Goal: Task Accomplishment & Management: Complete application form

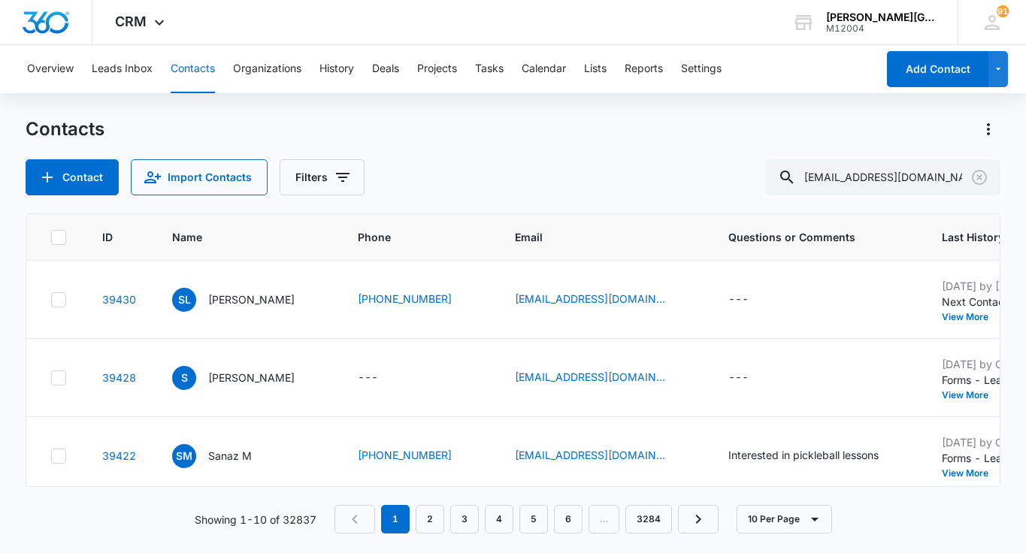
type input "quyndong28@gmail.com"
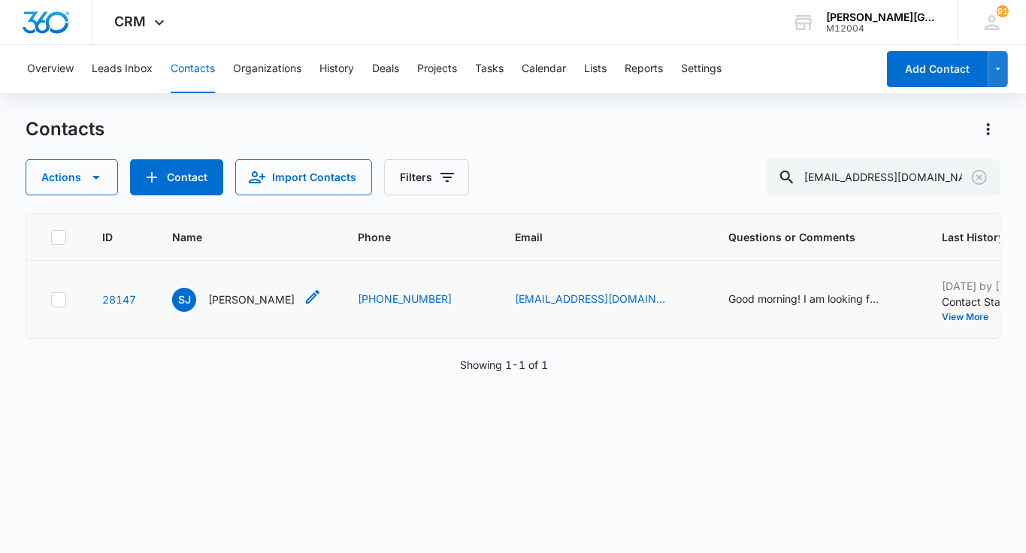
click at [232, 297] on p "Skylar Jones" at bounding box center [251, 300] width 86 height 16
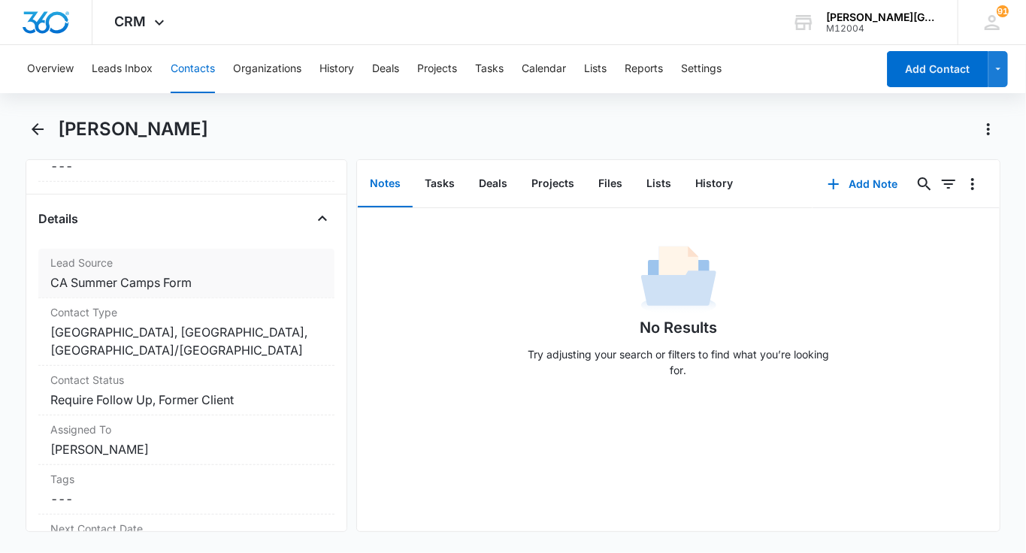
click at [184, 380] on label "Contact Status" at bounding box center [186, 380] width 272 height 16
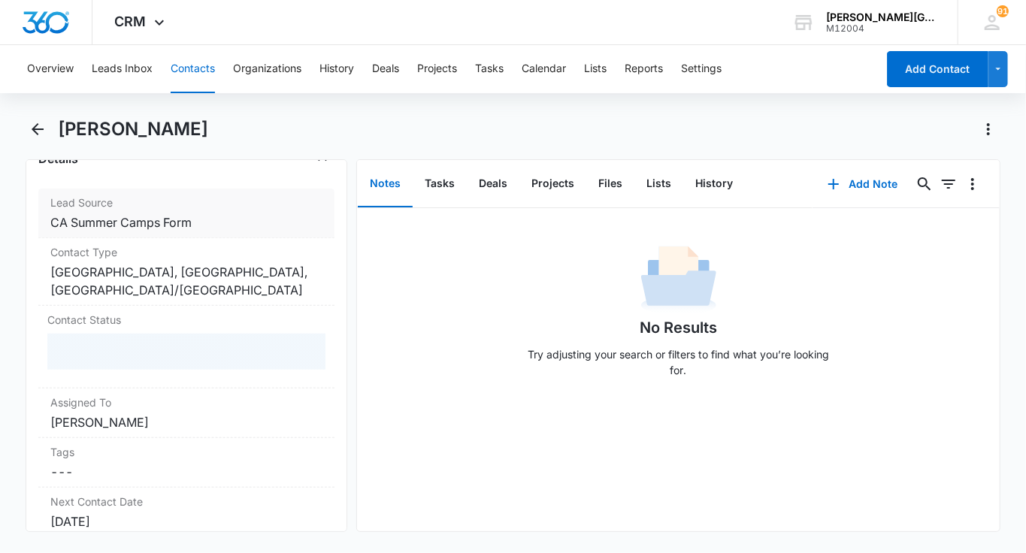
scroll to position [594, 0]
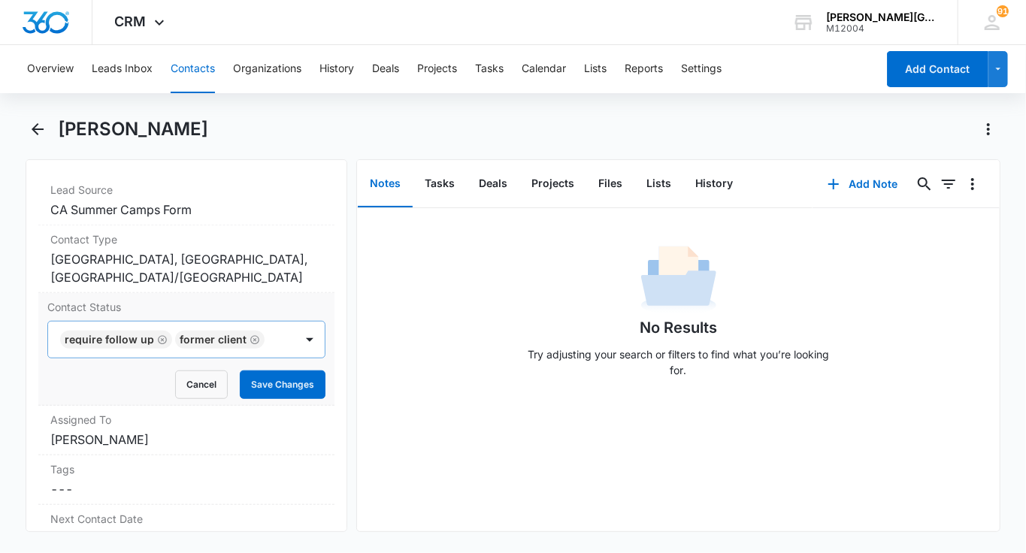
click at [158, 336] on icon "Remove Require Follow Up" at bounding box center [162, 339] width 9 height 9
click at [135, 337] on icon "Remove Former Client" at bounding box center [140, 340] width 11 height 11
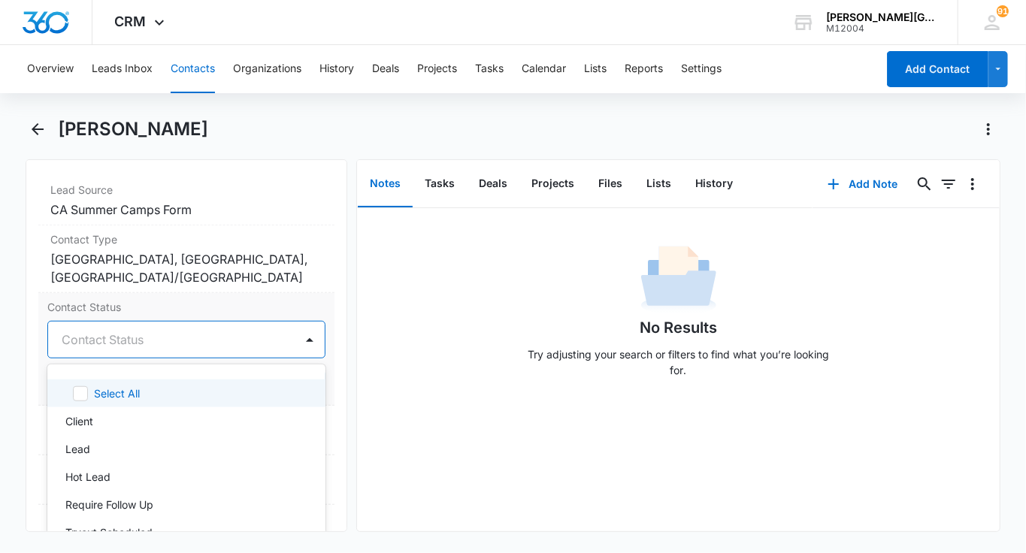
click at [134, 337] on div at bounding box center [168, 339] width 213 height 21
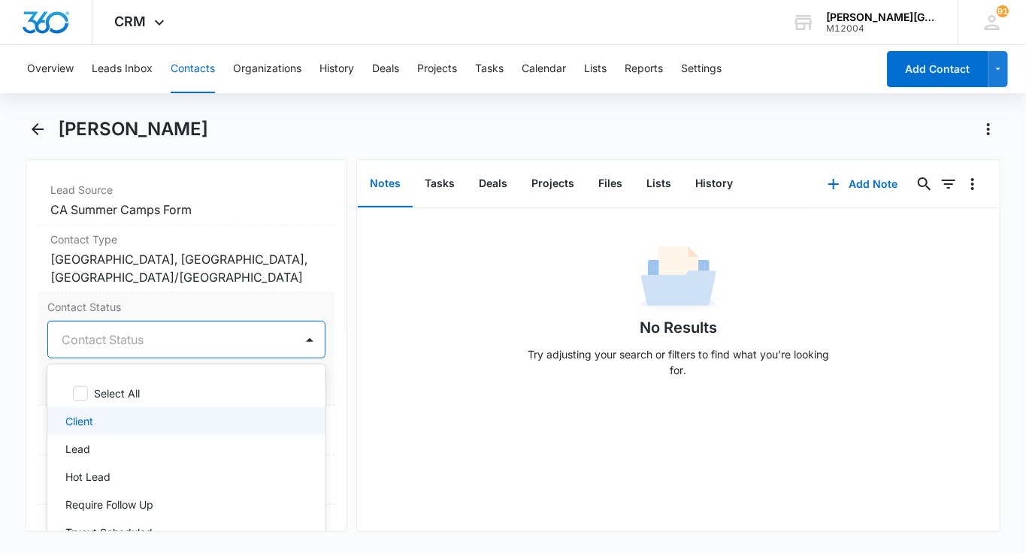
click at [92, 407] on div "Client" at bounding box center [186, 421] width 278 height 28
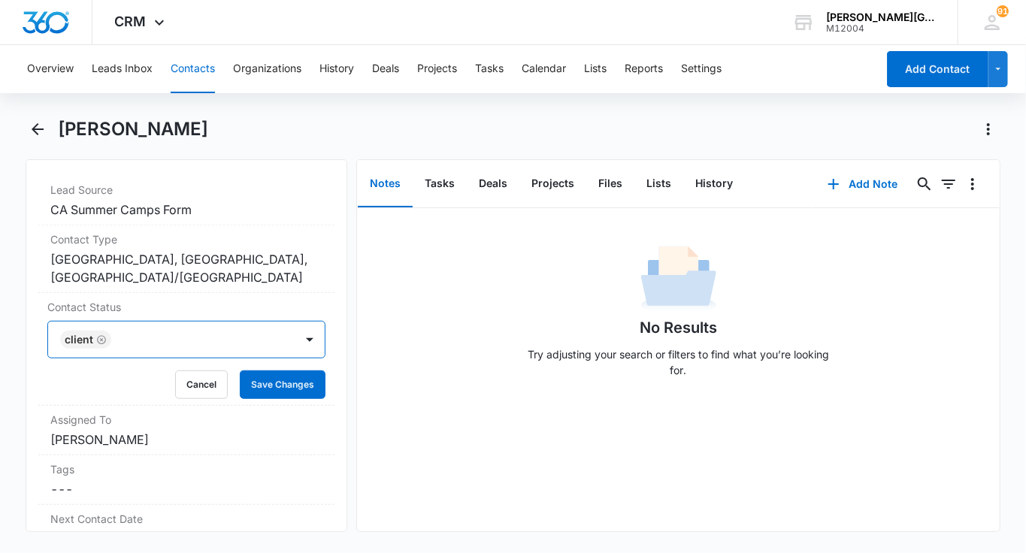
click at [185, 352] on div "Client" at bounding box center [171, 340] width 247 height 36
click at [255, 364] on form "Client Cancel Save Changes" at bounding box center [186, 360] width 278 height 78
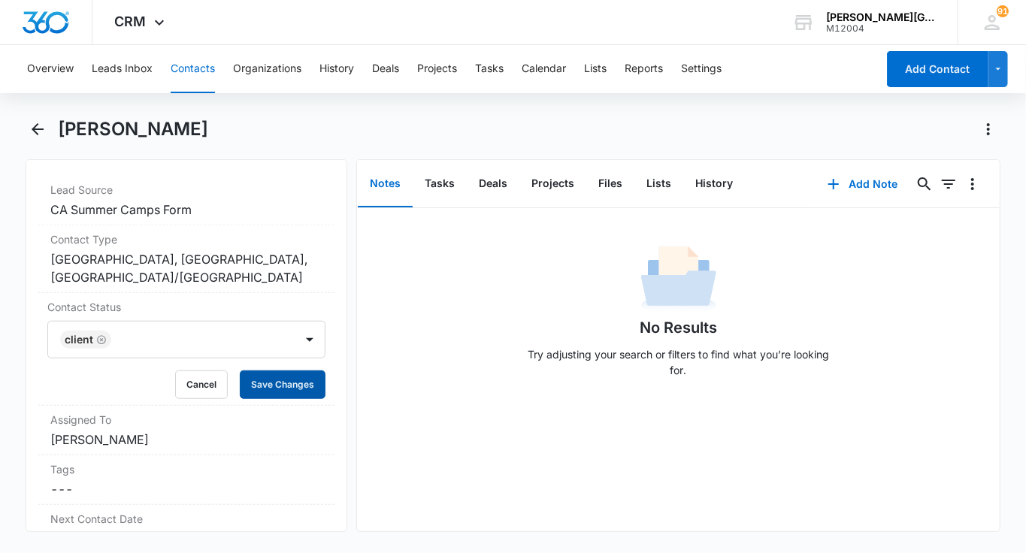
click at [261, 374] on button "Save Changes" at bounding box center [283, 385] width 86 height 29
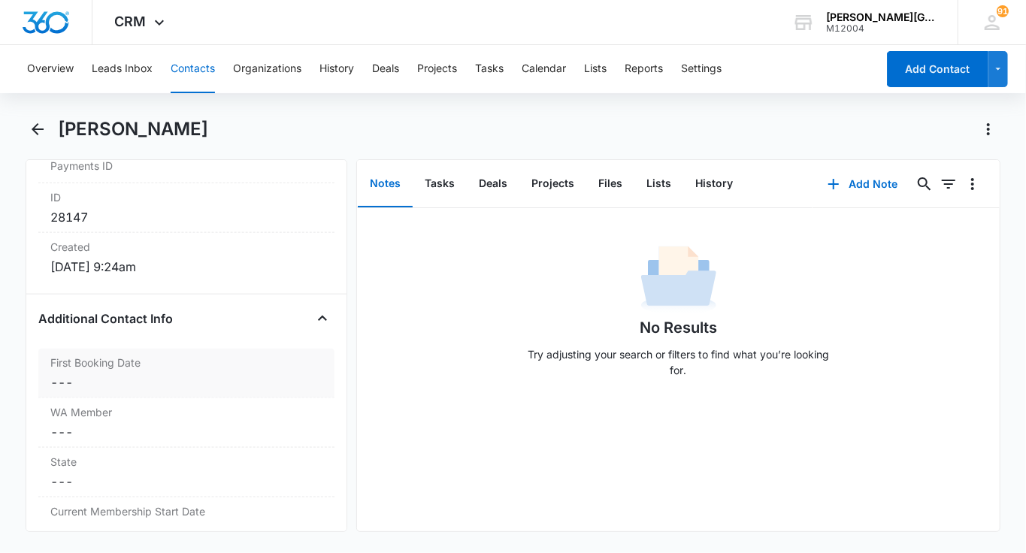
click at [93, 367] on div "First Booking Date Cancel Save Changes ---" at bounding box center [186, 374] width 296 height 50
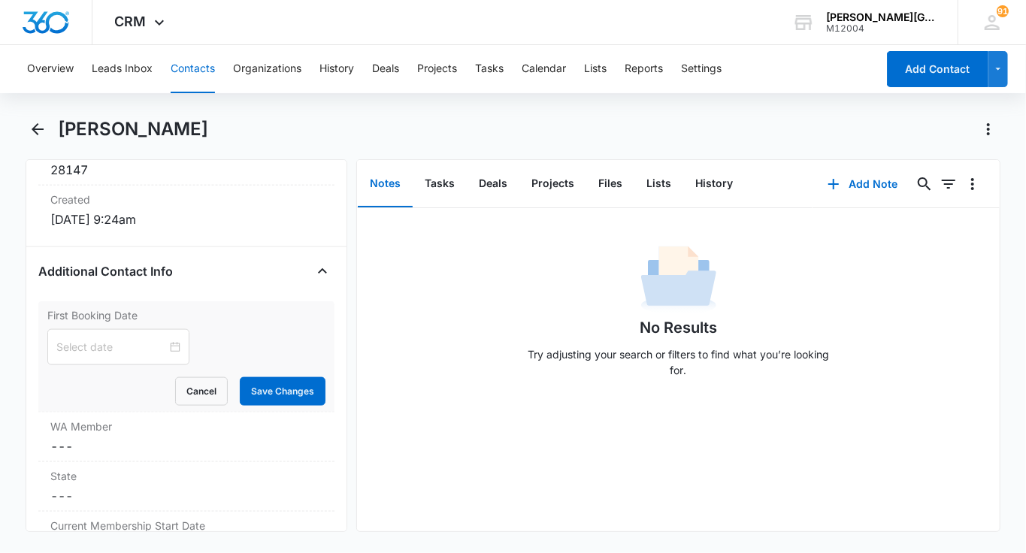
scroll to position [1028, 0]
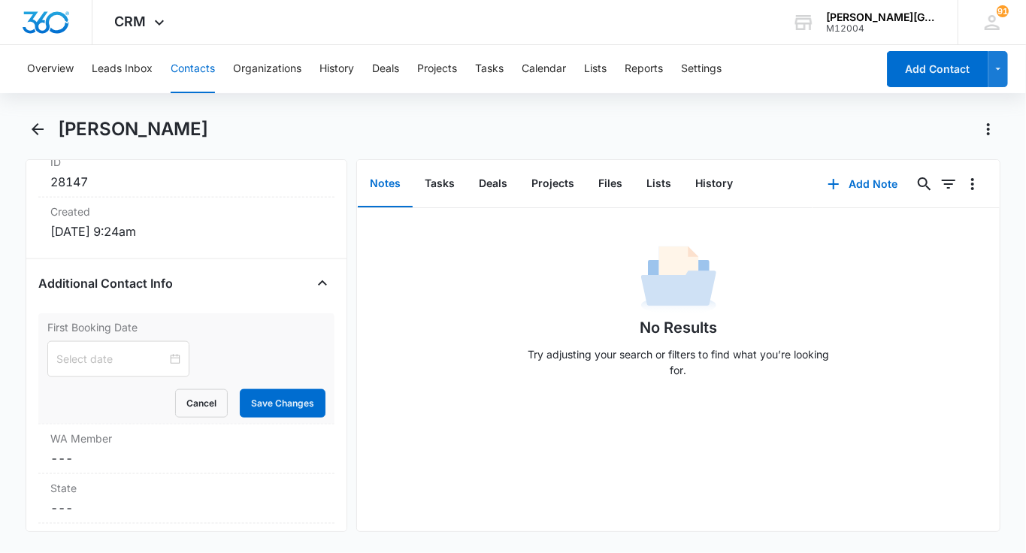
click at [93, 367] on div at bounding box center [118, 359] width 142 height 36
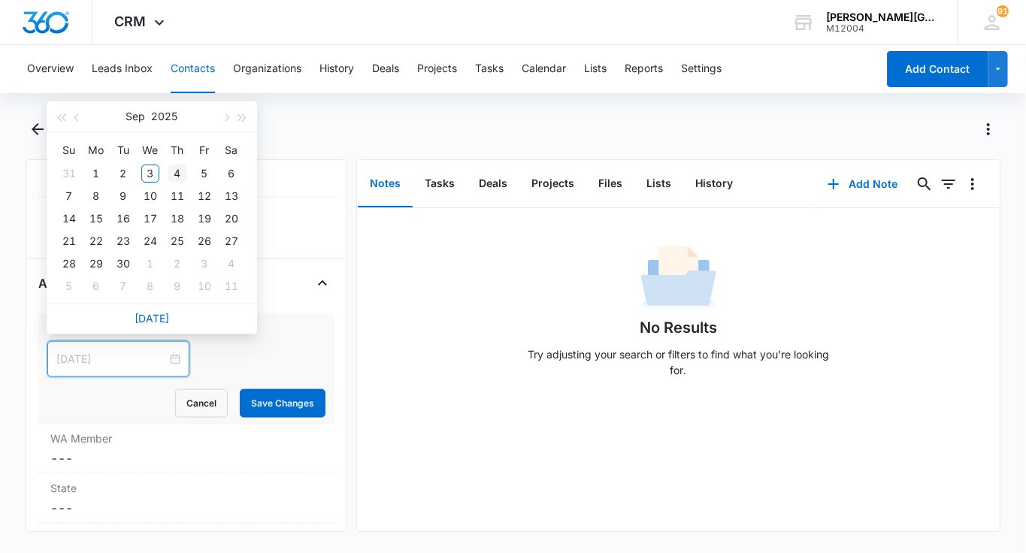
type input "Sep 4, 2025"
click at [180, 171] on div "4" at bounding box center [177, 174] width 18 height 18
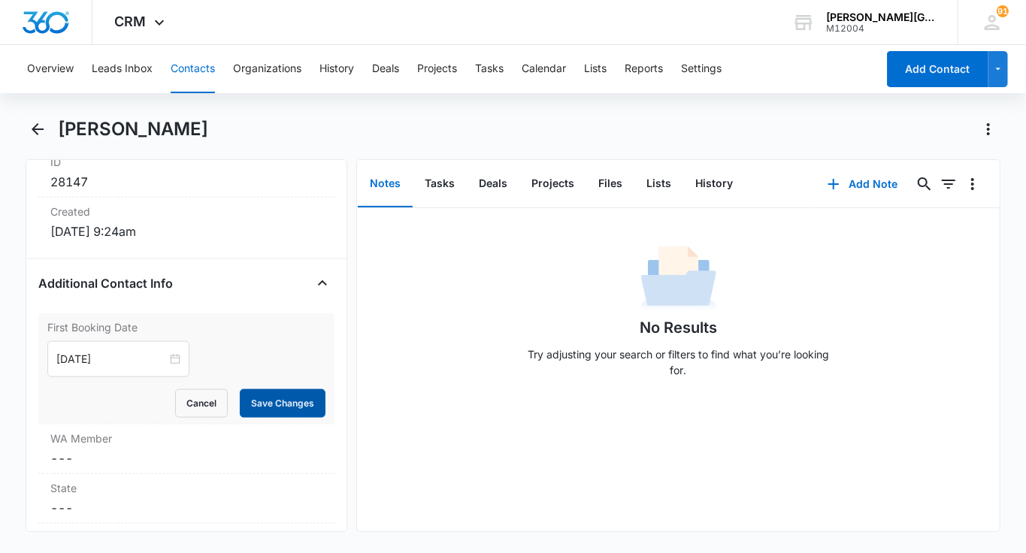
click at [274, 395] on button "Save Changes" at bounding box center [283, 403] width 86 height 29
click at [426, 186] on button "Tasks" at bounding box center [440, 184] width 54 height 47
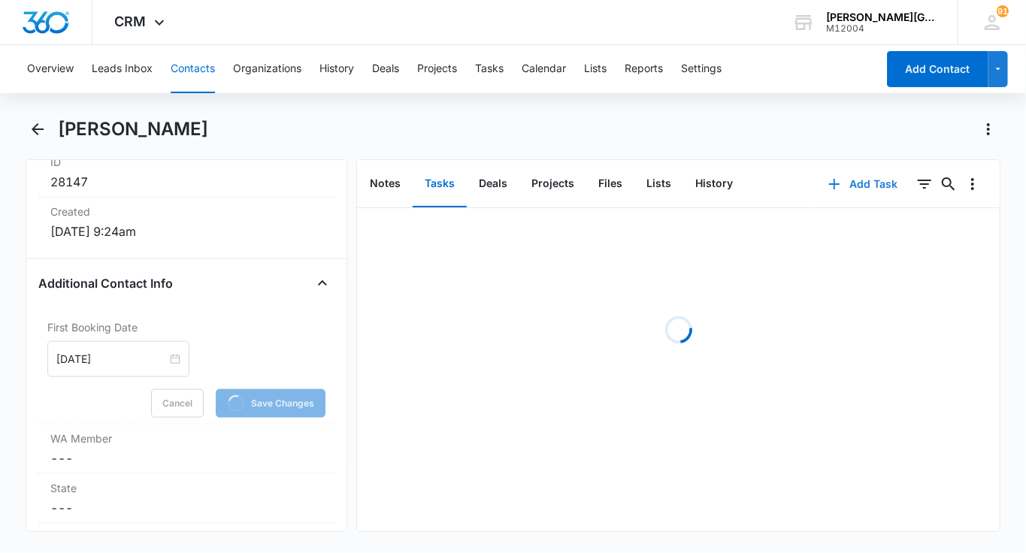
click at [819, 189] on button "Add Task" at bounding box center [862, 184] width 99 height 36
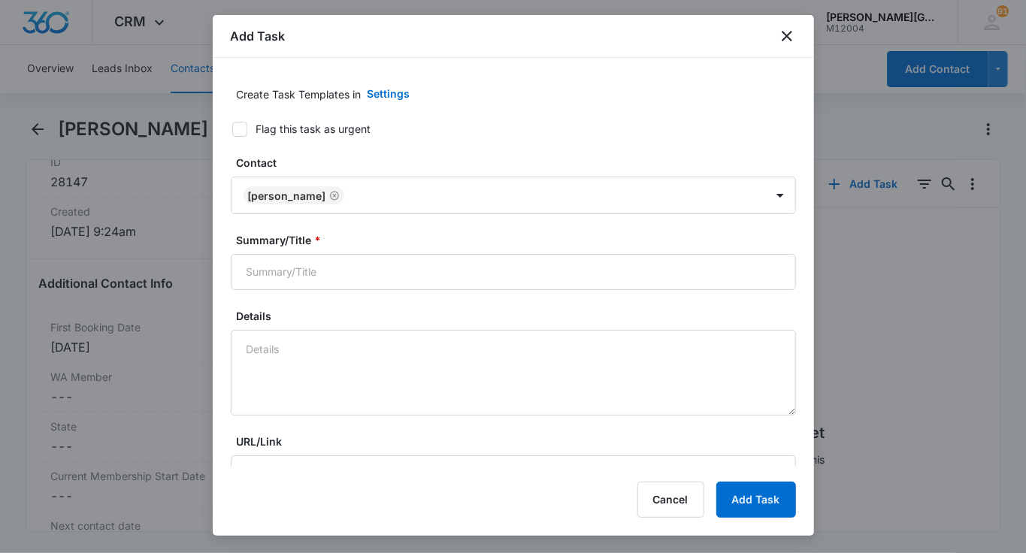
click at [358, 186] on div at bounding box center [556, 195] width 415 height 19
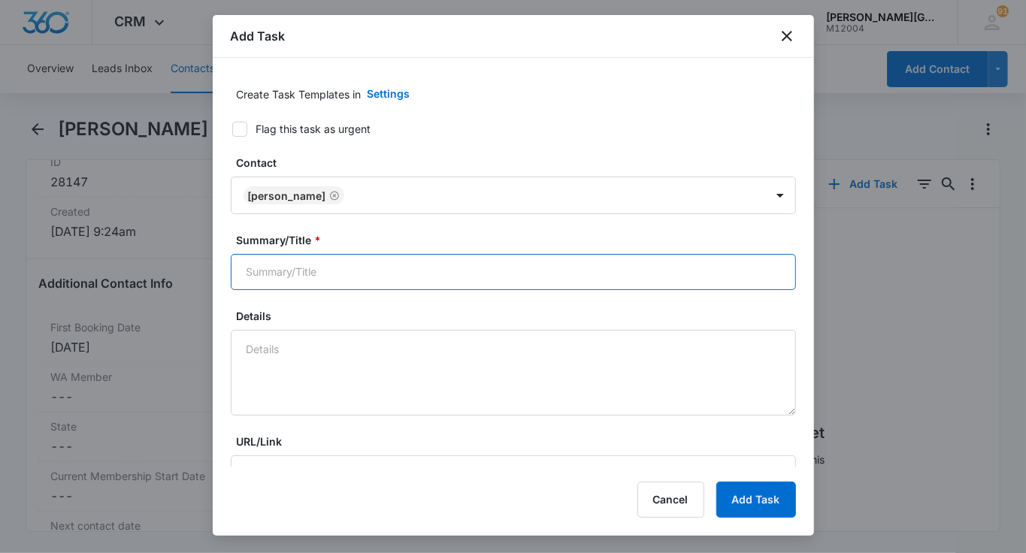
click at [308, 274] on input "Summary/Title *" at bounding box center [513, 272] width 565 height 36
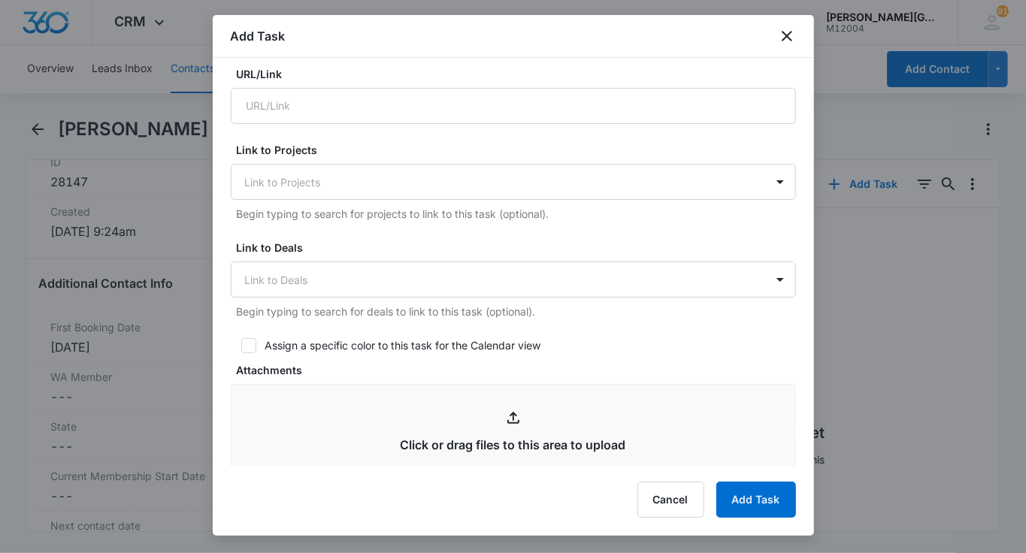
scroll to position [683, 0]
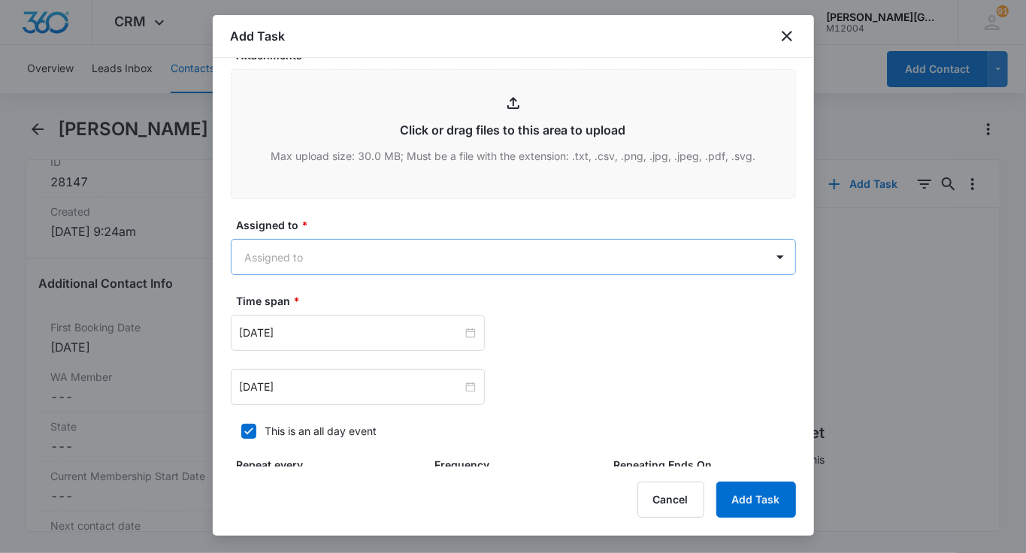
type input "check after the 1st session"
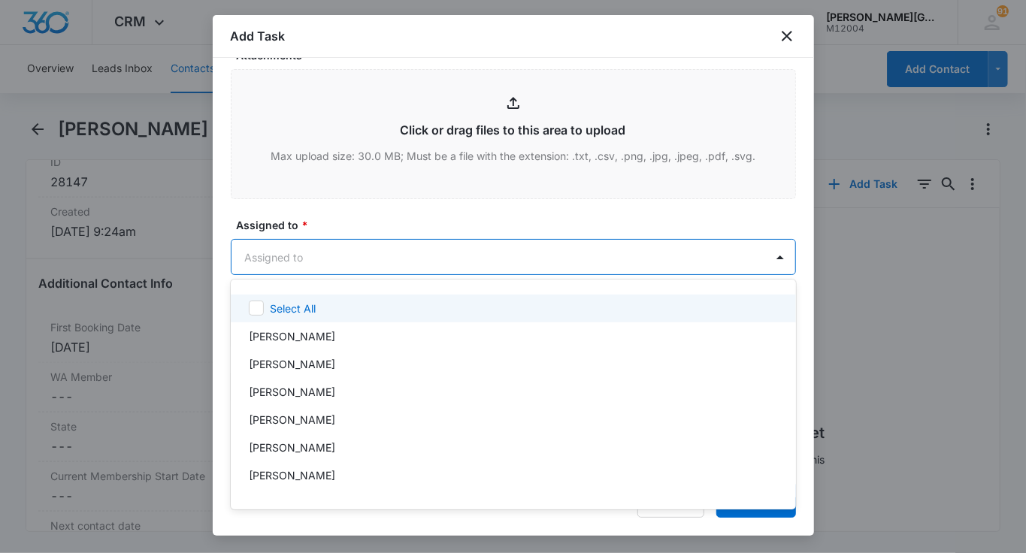
click at [410, 250] on body "CRM Apps Reputation Websites Forms CRM Email Social Shop Payments POS Content A…" at bounding box center [513, 276] width 1026 height 553
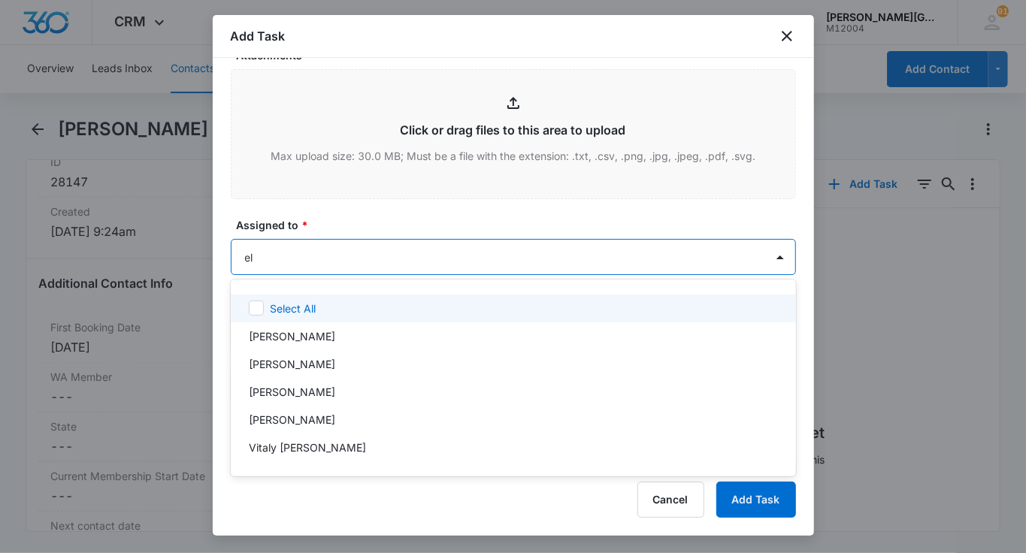
type input "eli"
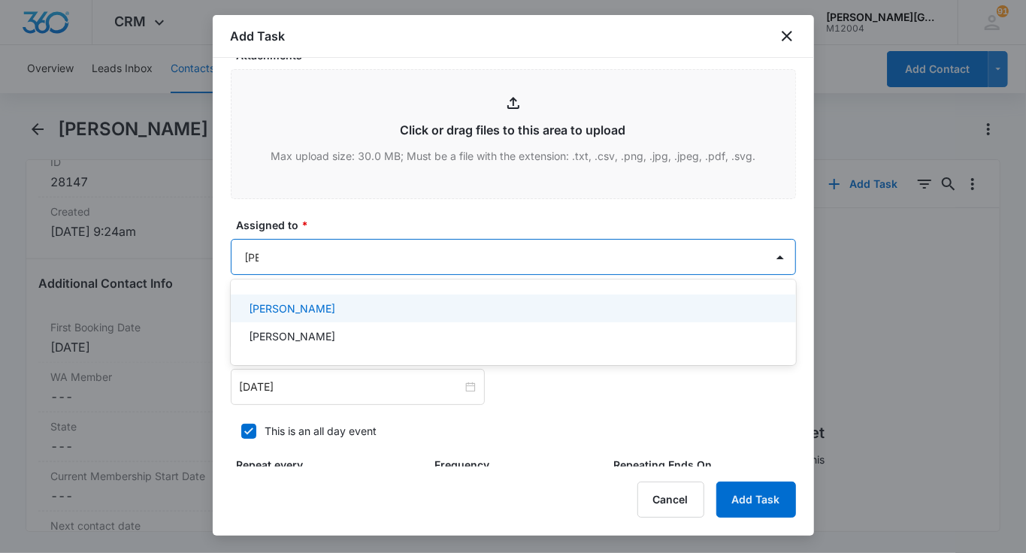
click at [335, 302] on p "[PERSON_NAME]" at bounding box center [292, 309] width 86 height 16
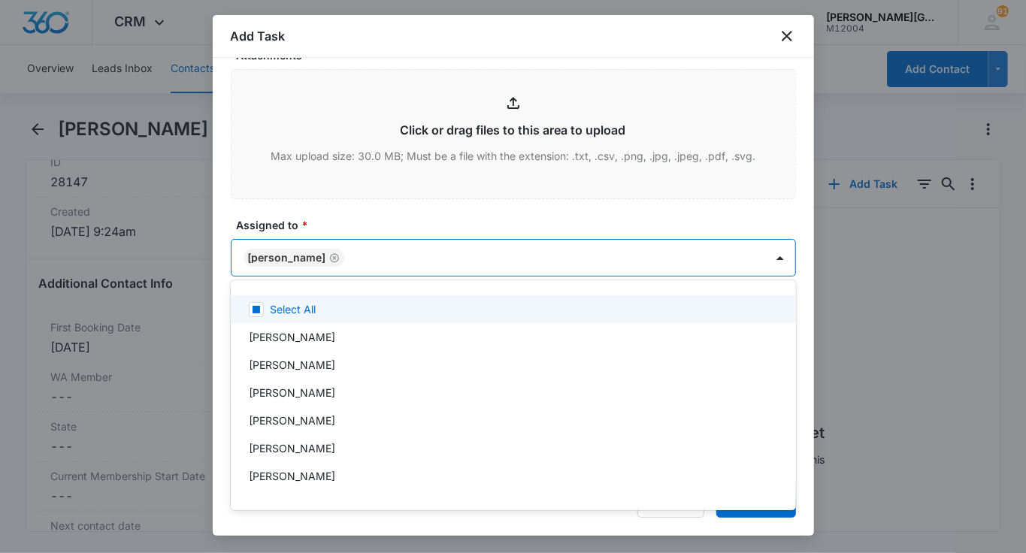
click at [373, 234] on div at bounding box center [513, 276] width 1026 height 553
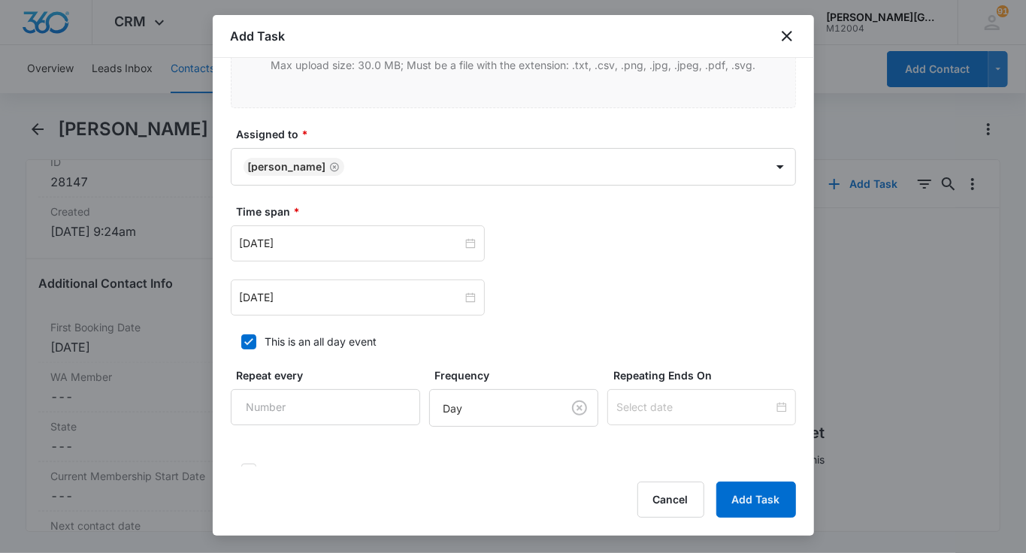
scroll to position [777, 0]
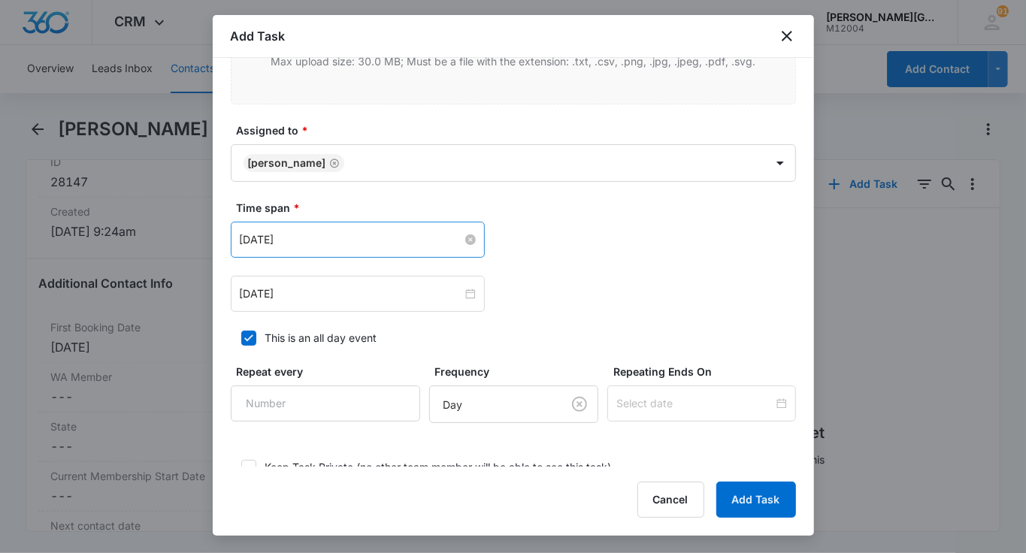
click at [319, 232] on input "Sep 3, 2025" at bounding box center [351, 240] width 223 height 17
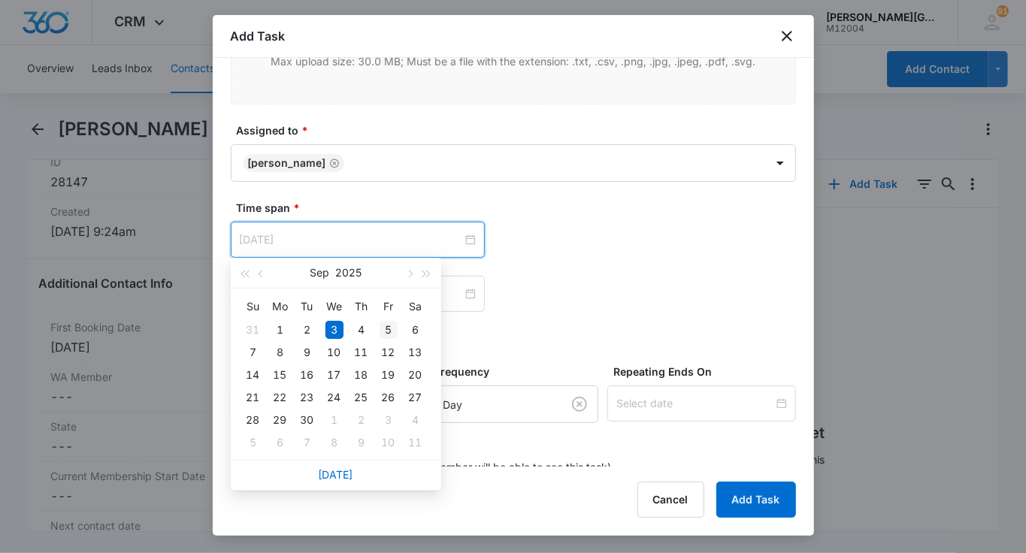
type input "Sep 5, 2025"
click at [383, 328] on div "5" at bounding box center [389, 330] width 18 height 18
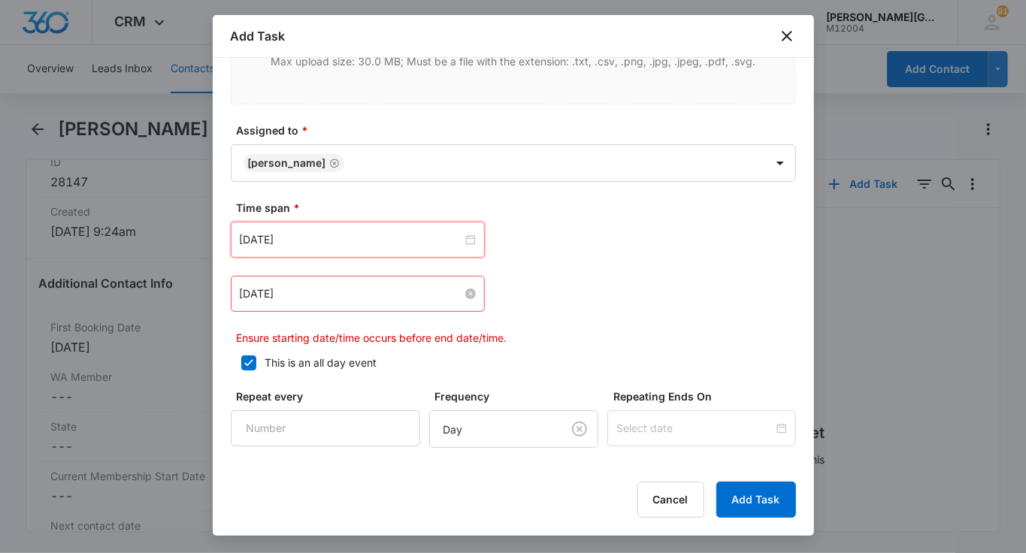
click at [304, 295] on input "Sep 3, 2025" at bounding box center [351, 294] width 223 height 17
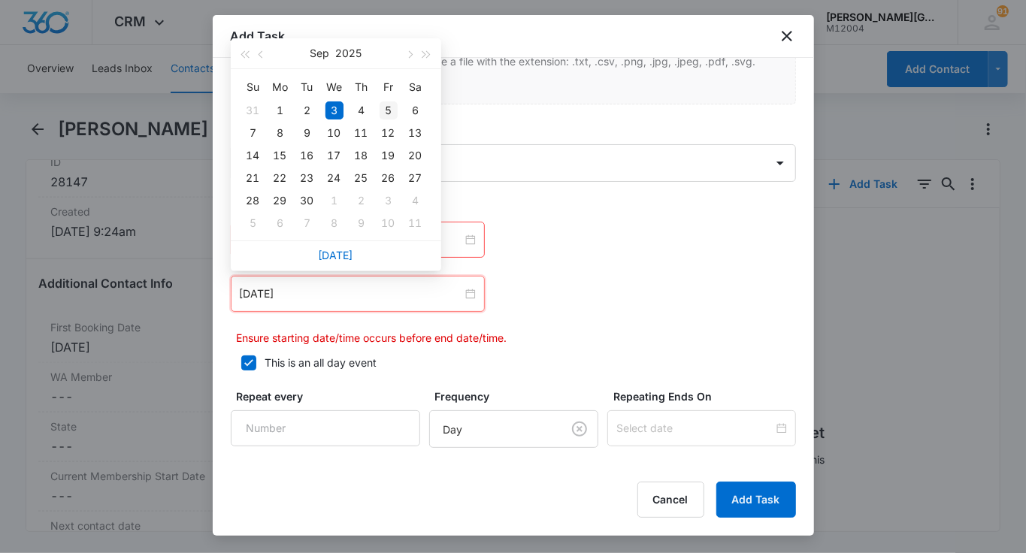
type input "Sep 5, 2025"
click at [391, 119] on td "5" at bounding box center [388, 110] width 27 height 23
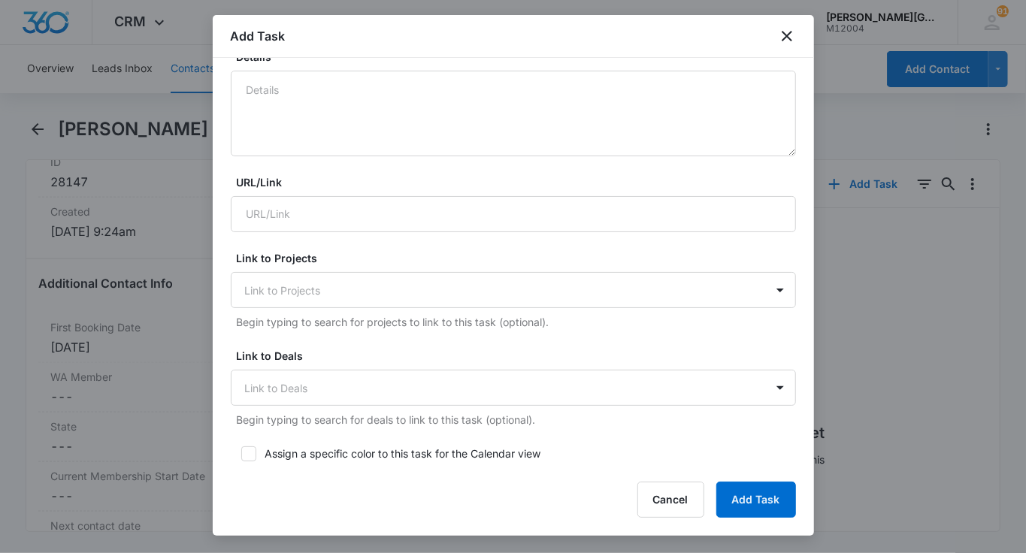
scroll to position [0, 0]
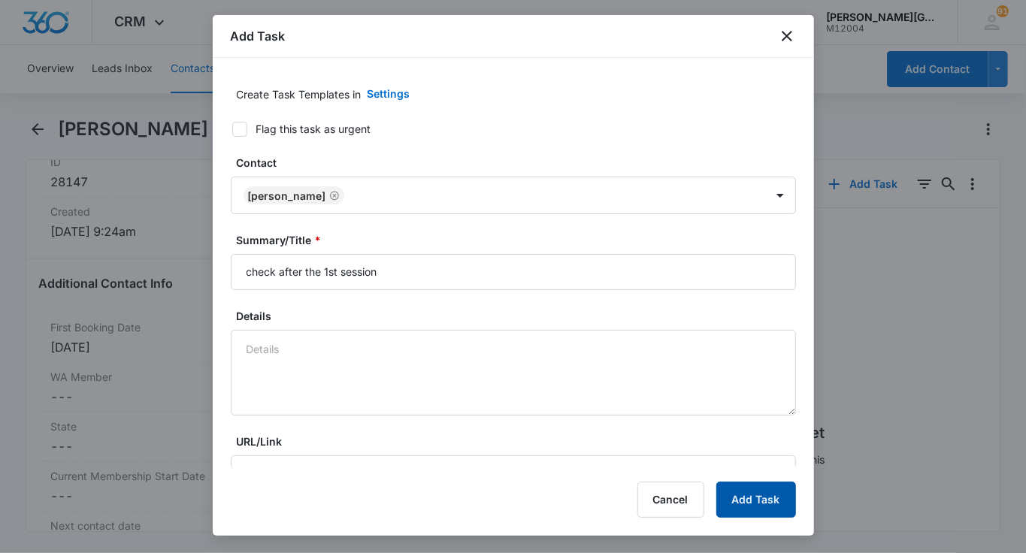
click at [772, 487] on button "Add Task" at bounding box center [756, 500] width 80 height 36
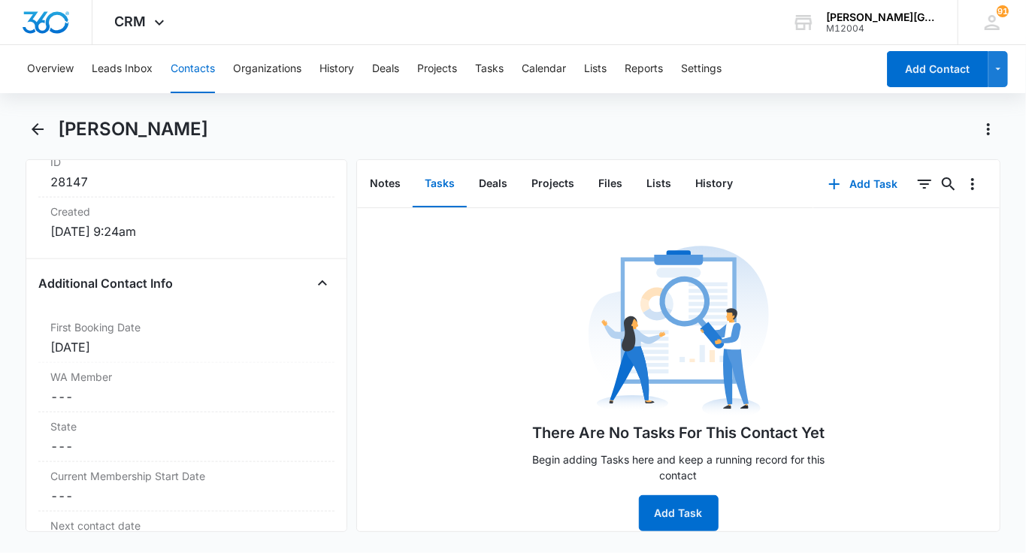
click at [203, 74] on button "Contacts" at bounding box center [193, 69] width 44 height 48
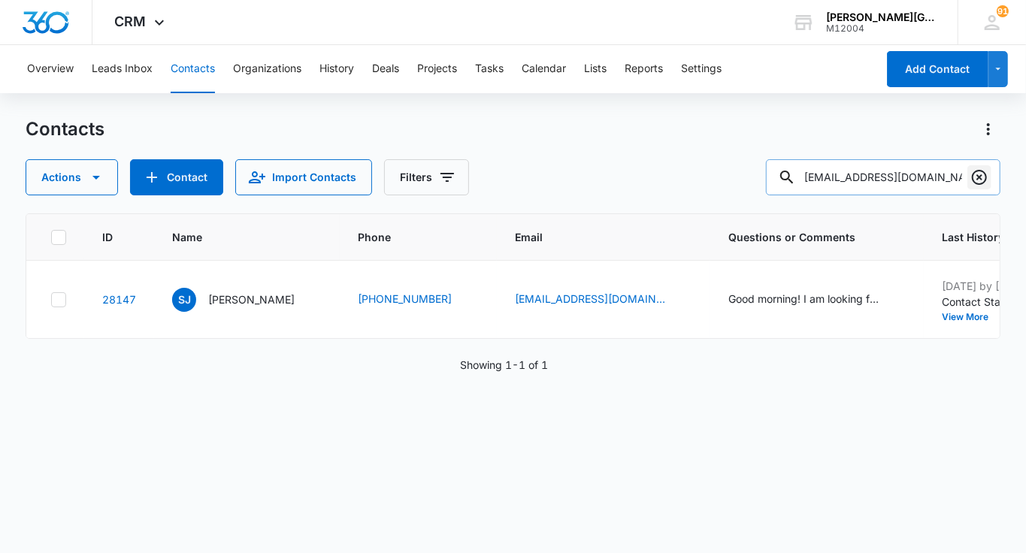
click at [971, 180] on icon "Clear" at bounding box center [979, 177] width 18 height 18
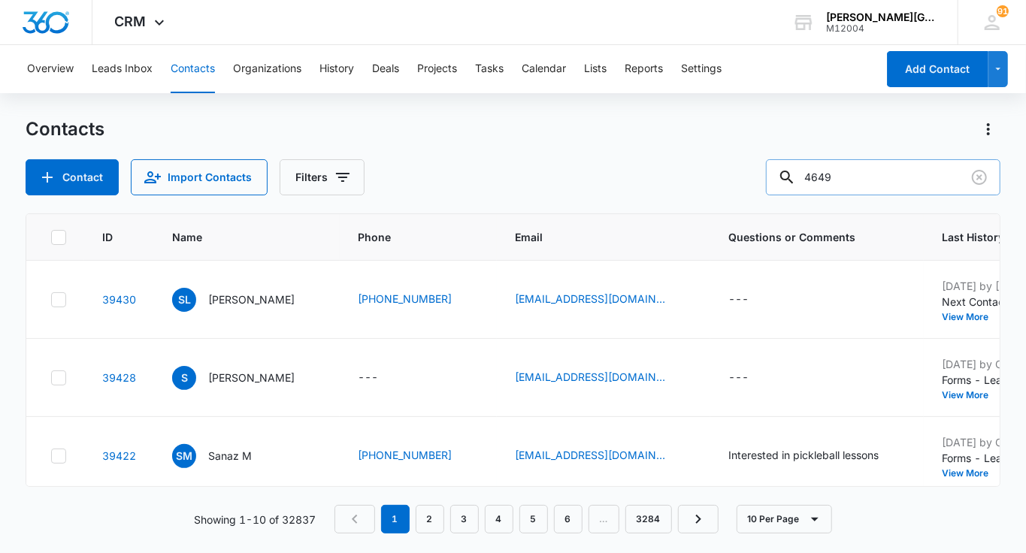
type input "4649"
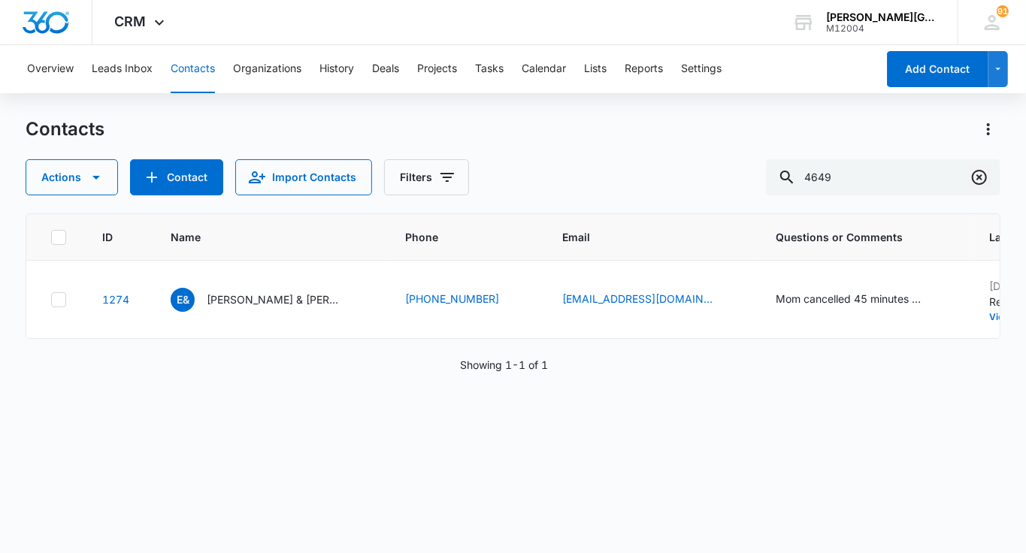
click at [977, 177] on icon "Clear" at bounding box center [979, 177] width 18 height 18
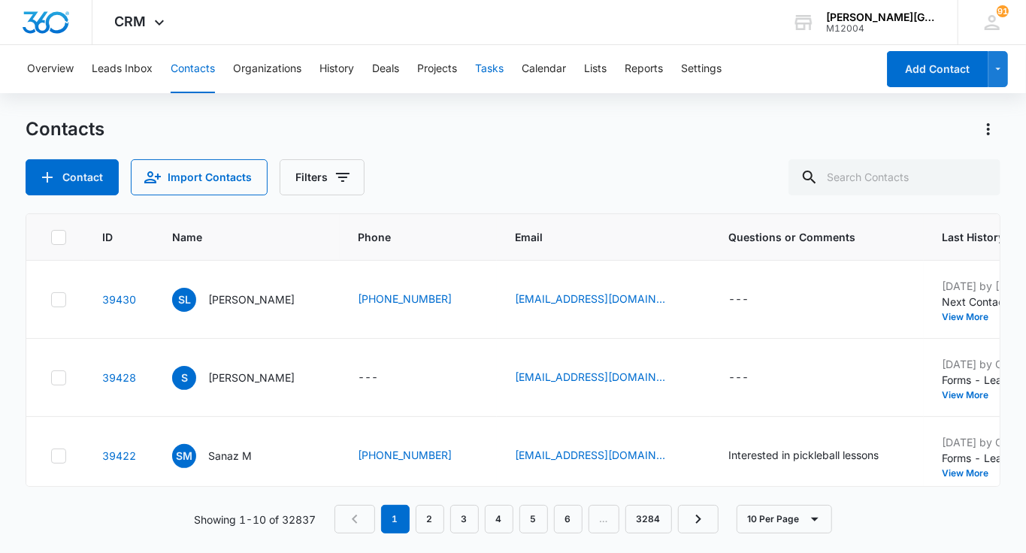
click at [498, 69] on button "Tasks" at bounding box center [489, 69] width 29 height 48
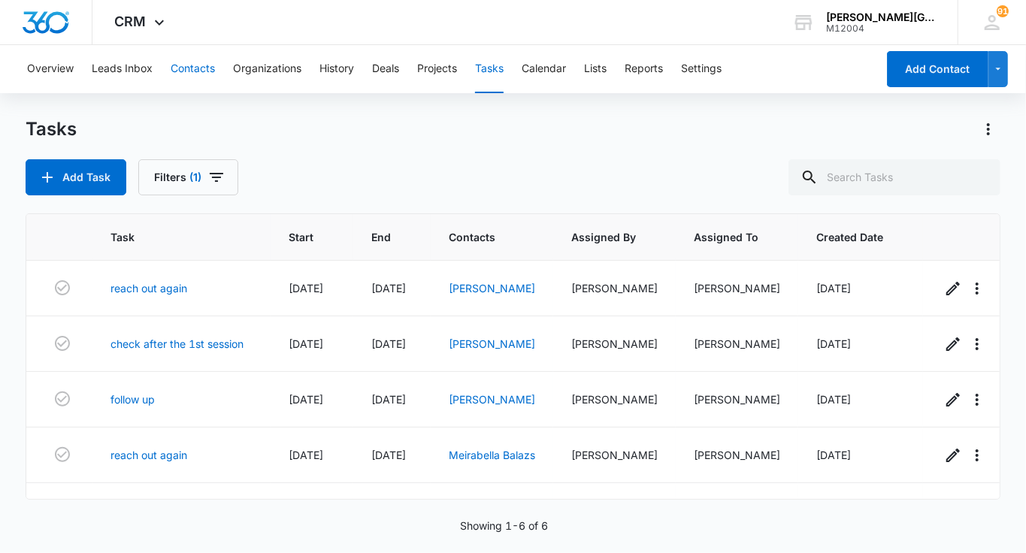
click at [202, 78] on button "Contacts" at bounding box center [193, 69] width 44 height 48
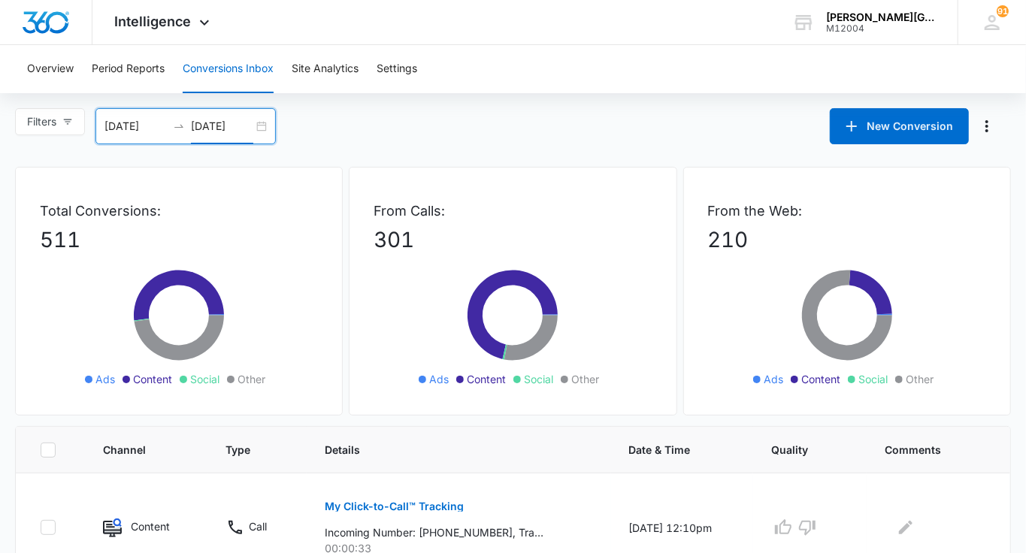
click at [238, 129] on input "[DATE]" at bounding box center [222, 126] width 62 height 17
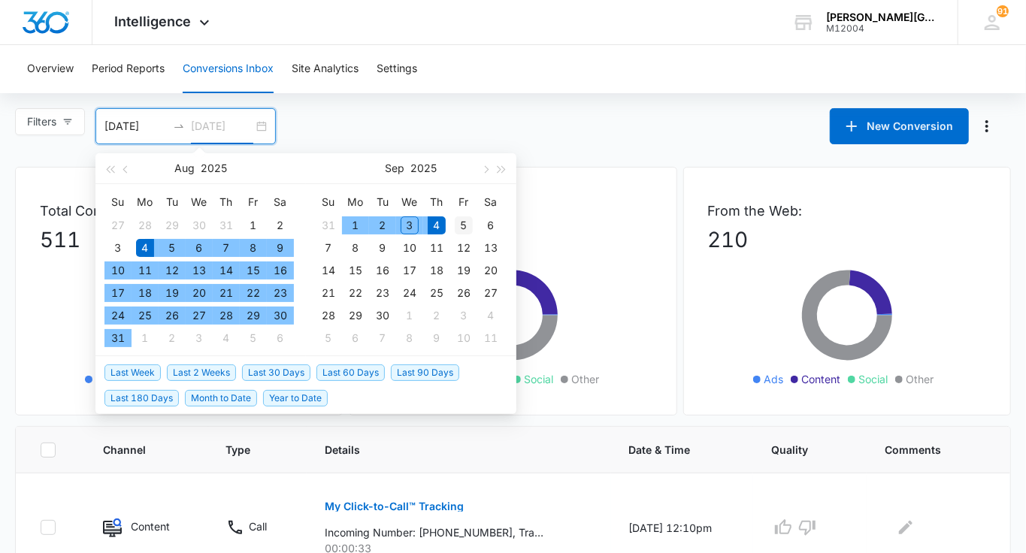
type input "[DATE]"
click at [462, 218] on div "5" at bounding box center [464, 225] width 18 height 18
